Goal: Book appointment/travel/reservation

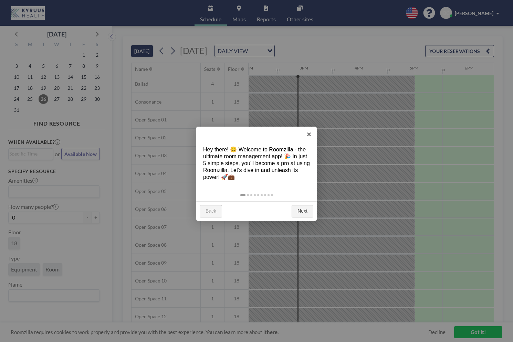
scroll to position [0, 771]
click at [304, 210] on link "Next" at bounding box center [303, 211] width 22 height 12
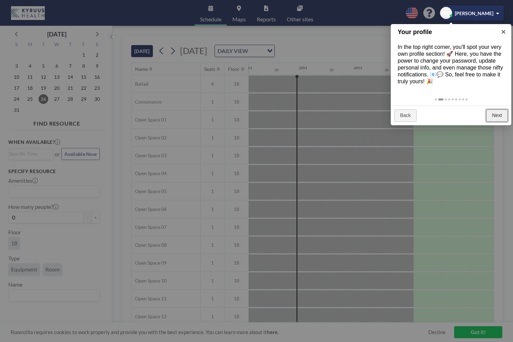
click at [496, 114] on link "Next" at bounding box center [497, 115] width 22 height 12
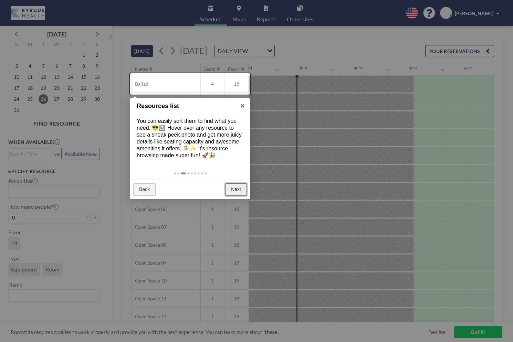
click at [242, 190] on link "Next" at bounding box center [236, 189] width 22 height 12
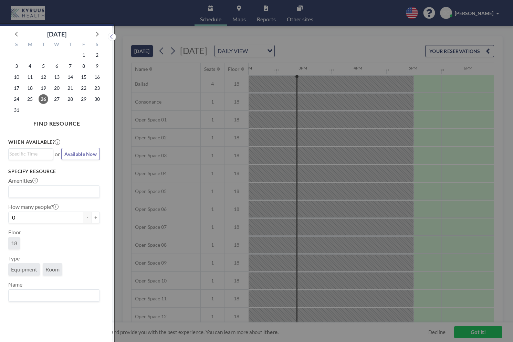
scroll to position [2, 0]
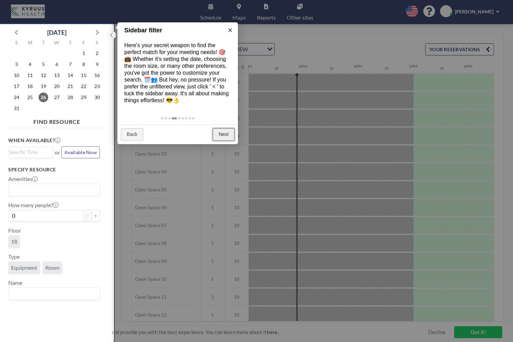
click at [229, 128] on link "Next" at bounding box center [224, 134] width 22 height 12
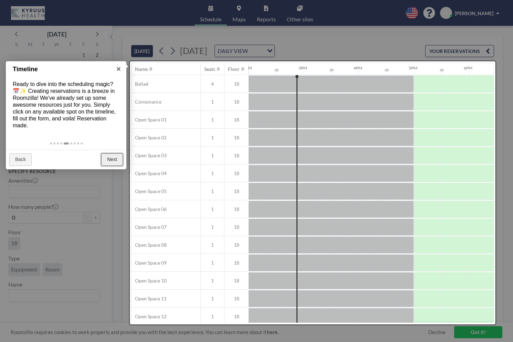
click at [113, 158] on link "Next" at bounding box center [112, 159] width 22 height 12
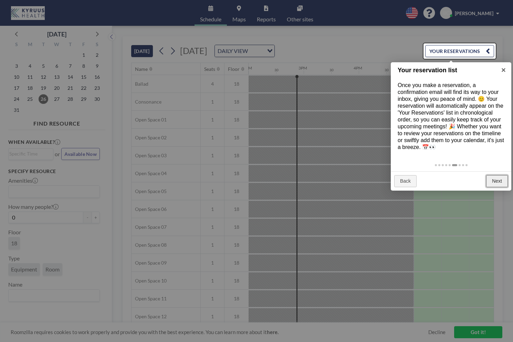
click at [497, 181] on link "Next" at bounding box center [497, 181] width 22 height 12
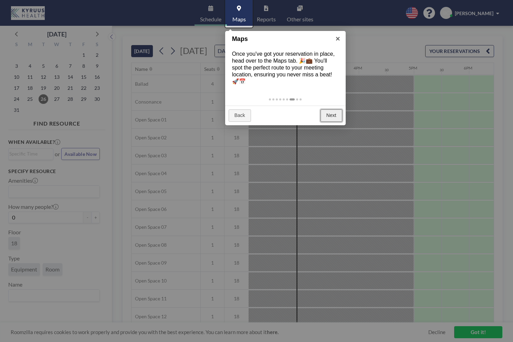
click at [325, 114] on link "Next" at bounding box center [331, 115] width 22 height 12
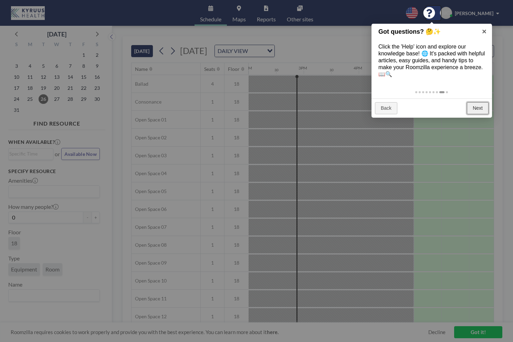
click at [468, 108] on link "Next" at bounding box center [478, 108] width 22 height 12
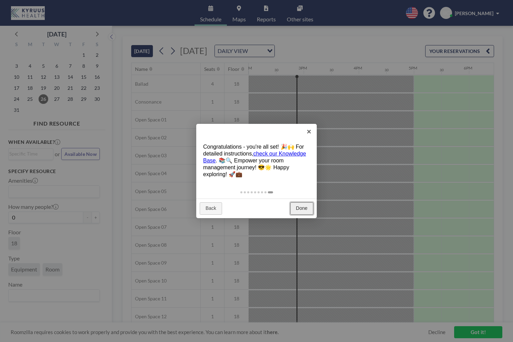
click at [303, 210] on link "Done" at bounding box center [301, 208] width 23 height 12
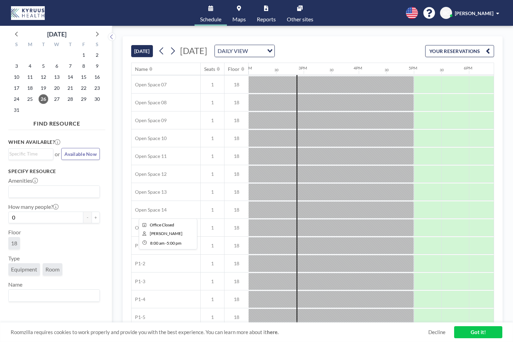
scroll to position [253, 771]
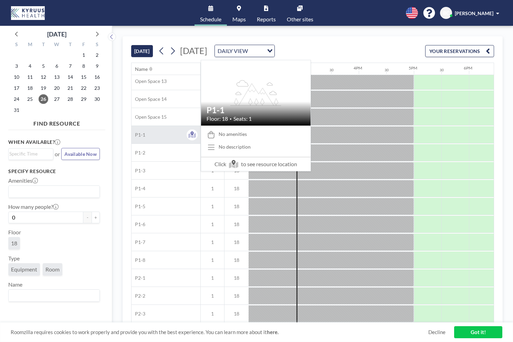
click at [144, 133] on span "P1-1" at bounding box center [138, 135] width 14 height 6
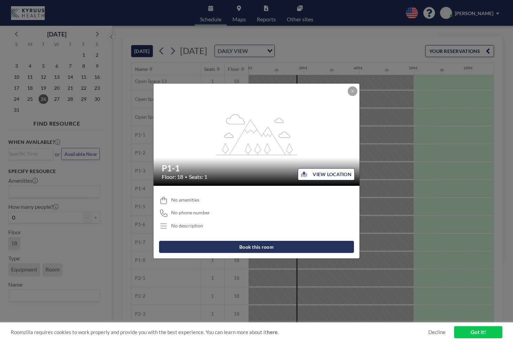
click at [329, 168] on button "VIEW LOCATION" at bounding box center [326, 174] width 57 height 12
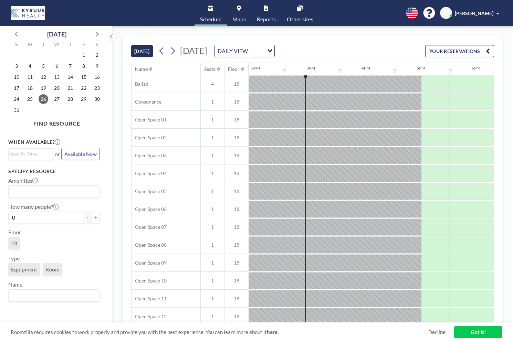
scroll to position [0, 771]
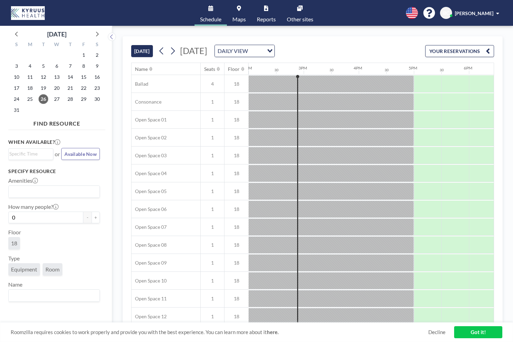
click at [266, 11] on icon at bounding box center [266, 9] width 4 height 6
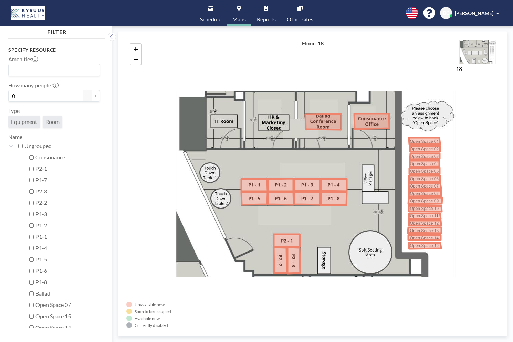
click at [212, 17] on span "Schedule" at bounding box center [210, 20] width 21 height 6
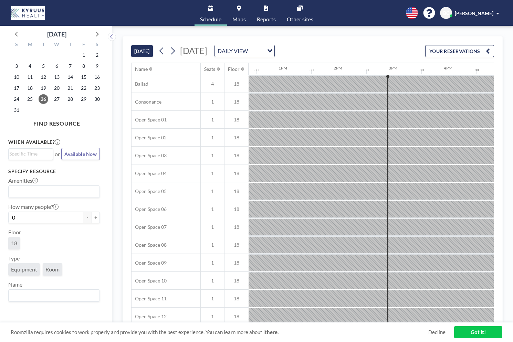
scroll to position [0, 771]
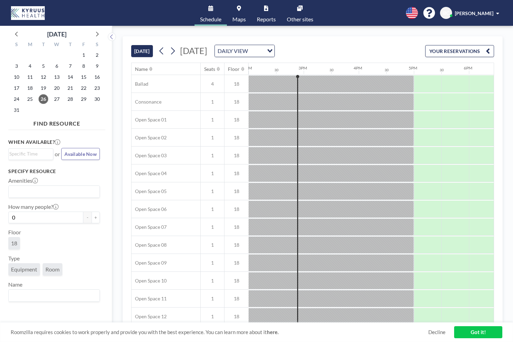
click at [70, 193] on input "Search for option" at bounding box center [52, 191] width 86 height 9
click at [59, 202] on li "Display Monitor" at bounding box center [54, 204] width 90 height 10
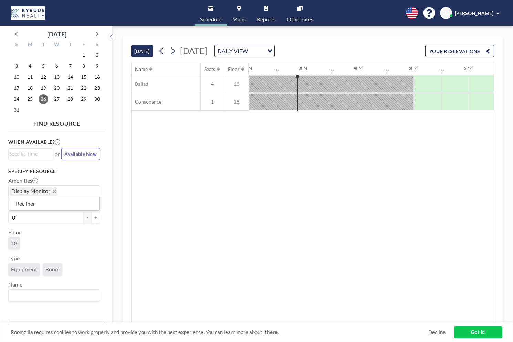
click at [57, 189] on div "Display Monitor" at bounding box center [53, 191] width 88 height 10
click at [55, 190] on icon "Deselect Display Monitor" at bounding box center [54, 191] width 3 height 3
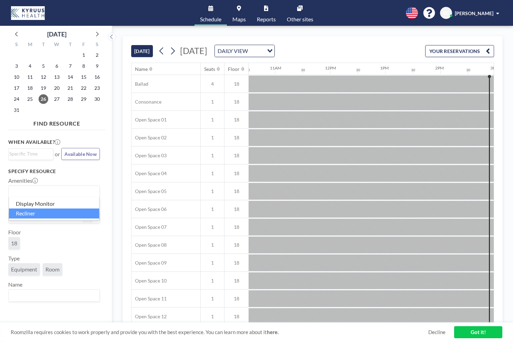
scroll to position [0, 753]
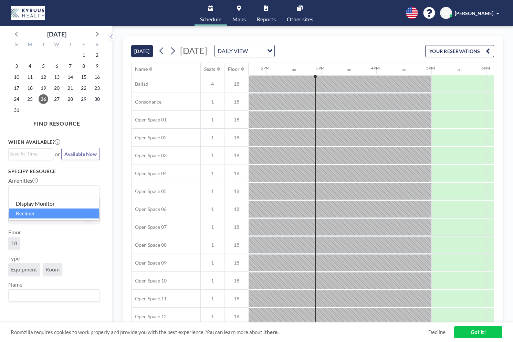
click at [38, 213] on li "Recliner" at bounding box center [54, 214] width 90 height 10
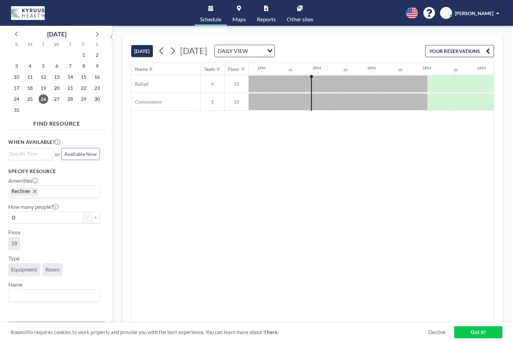
scroll to position [0, 771]
click at [36, 193] on icon "Deselect Recliner" at bounding box center [34, 191] width 3 height 3
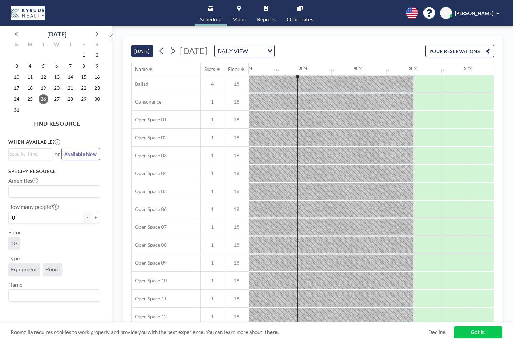
click at [22, 271] on span "Equipment" at bounding box center [24, 269] width 26 height 7
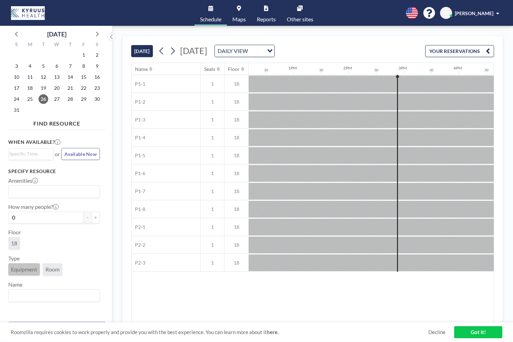
scroll to position [0, 771]
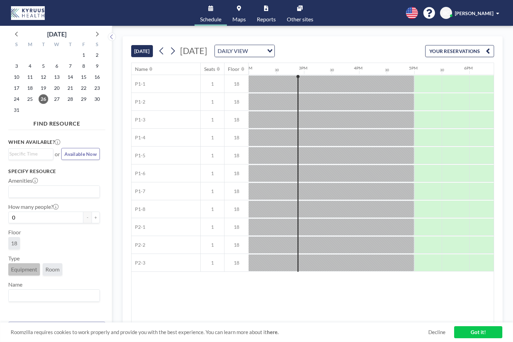
click at [22, 271] on span "Equipment" at bounding box center [24, 269] width 26 height 7
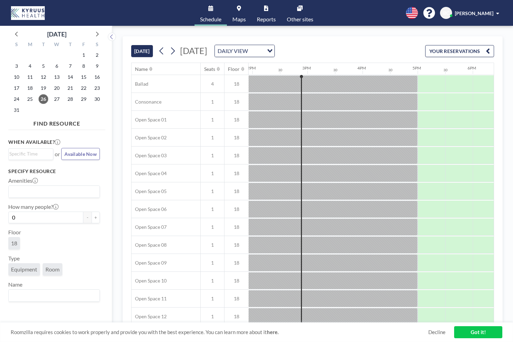
scroll to position [0, 771]
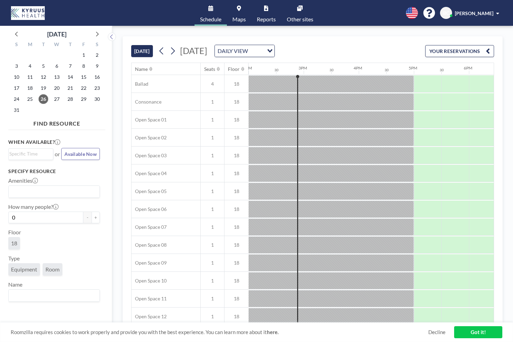
click at [44, 267] on span "Room" at bounding box center [53, 269] width 20 height 12
click at [46, 267] on span "Room" at bounding box center [52, 269] width 14 height 7
click at [241, 11] on link "Maps" at bounding box center [239, 13] width 24 height 26
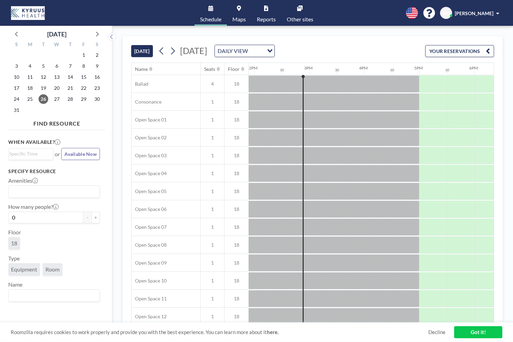
click at [478, 17] on div "BC Brandon Cheng" at bounding box center [471, 13] width 62 height 12
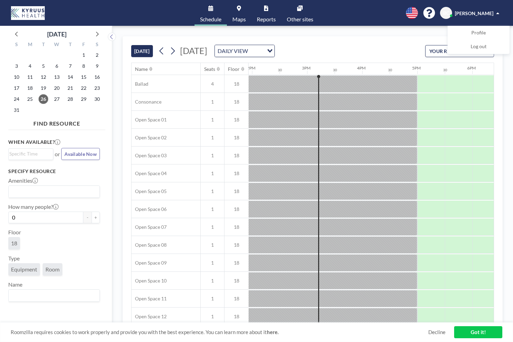
scroll to position [0, 771]
